Goal: Information Seeking & Learning: Understand process/instructions

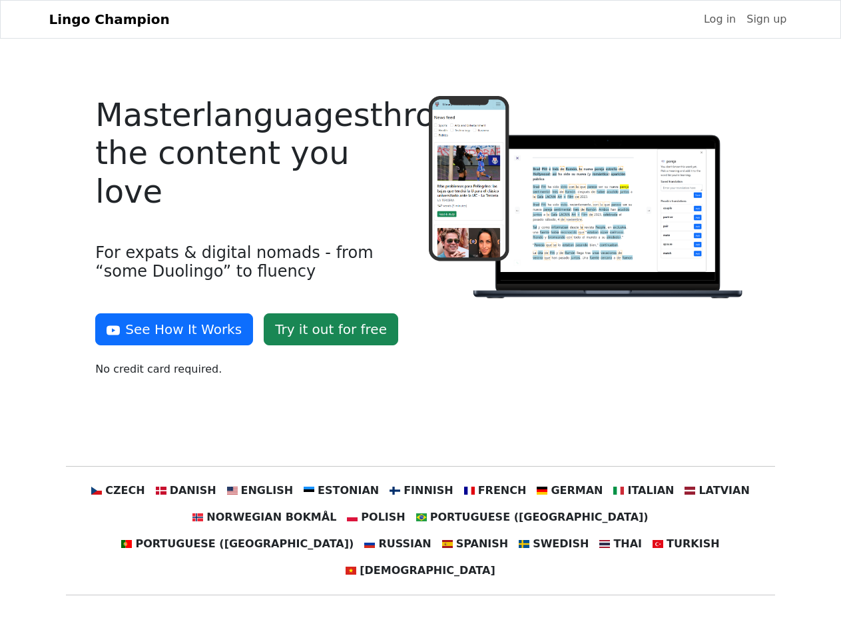
click at [421, 320] on div at bounding box center [587, 242] width 333 height 292
click at [169, 329] on button "See How It Works" at bounding box center [174, 329] width 158 height 32
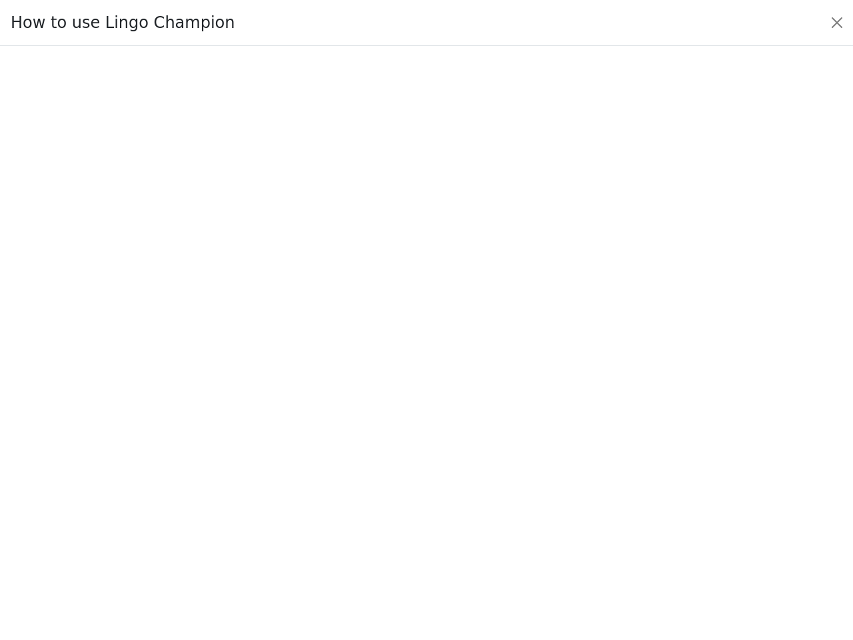
click at [143, 490] on div at bounding box center [426, 343] width 790 height 468
click at [206, 490] on div at bounding box center [426, 343] width 790 height 468
click at [273, 490] on div at bounding box center [426, 343] width 790 height 468
click at [346, 490] on div at bounding box center [426, 343] width 790 height 468
click at [420, 490] on div at bounding box center [426, 343] width 790 height 468
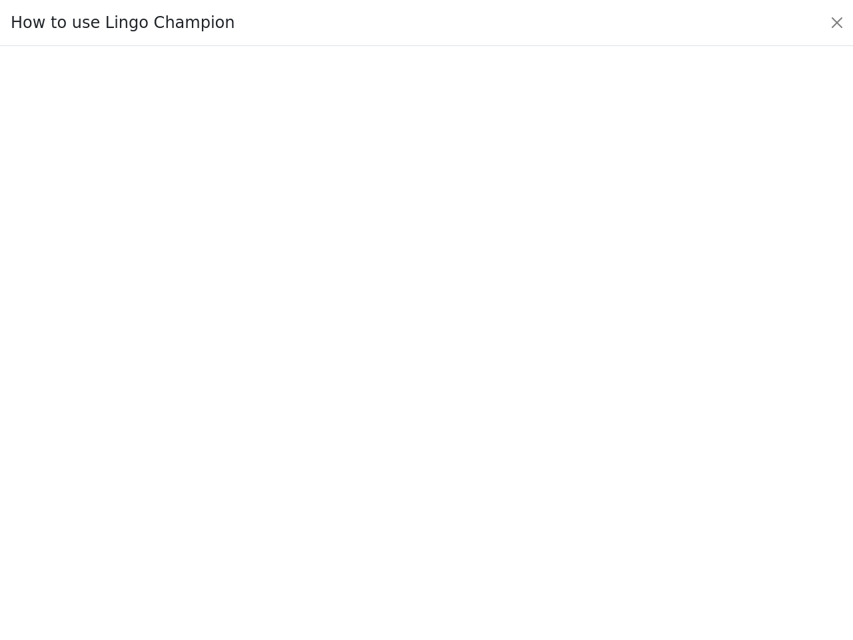
click at [486, 490] on div at bounding box center [426, 343] width 790 height 468
click at [555, 490] on div at bounding box center [426, 343] width 790 height 468
click at [624, 490] on div at bounding box center [426, 343] width 790 height 468
